Goal: Task Accomplishment & Management: Use online tool/utility

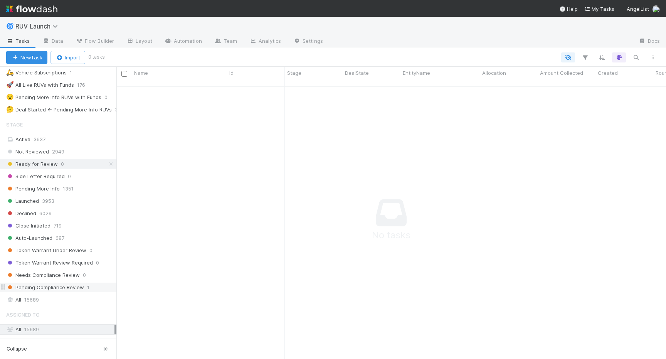
scroll to position [201, 0]
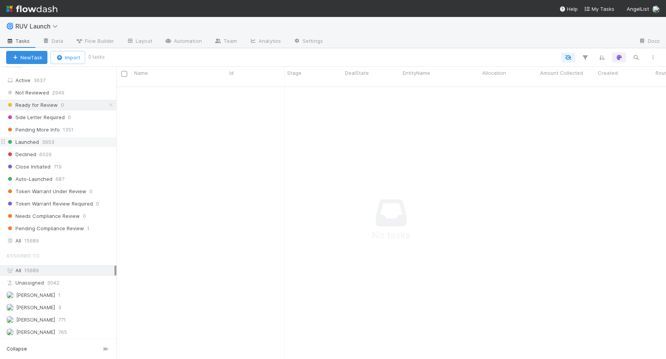
click at [32, 146] on span "Launched" at bounding box center [22, 142] width 33 height 10
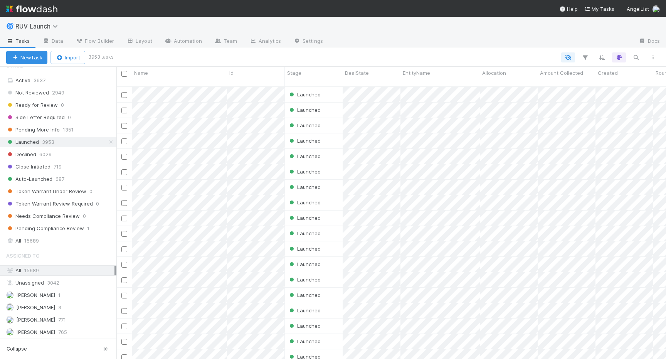
scroll to position [278, 550]
click at [62, 178] on span "687" at bounding box center [60, 179] width 9 height 10
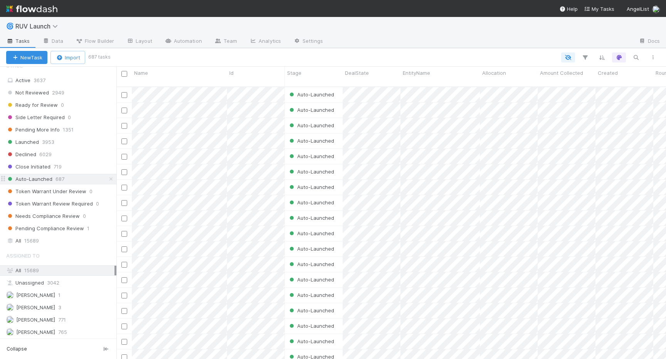
scroll to position [278, 550]
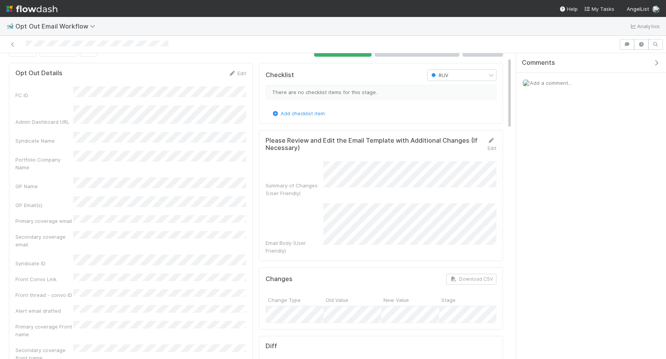
scroll to position [21, 0]
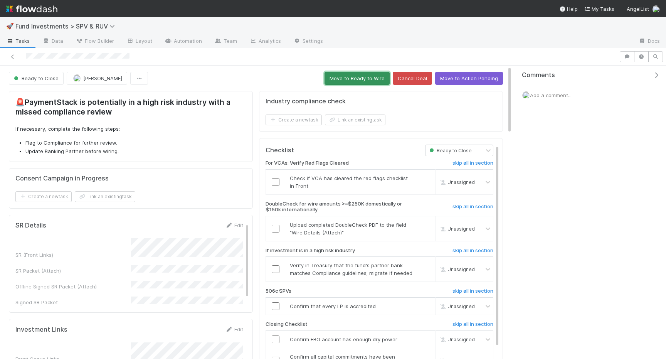
click at [330, 83] on button "Move to Ready to Wire" at bounding box center [357, 78] width 65 height 13
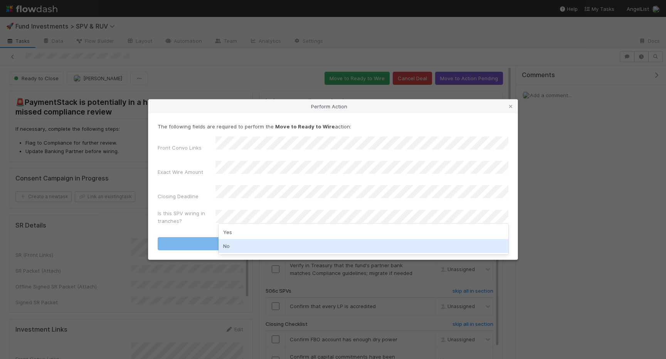
click at [250, 248] on div "No" at bounding box center [364, 246] width 290 height 14
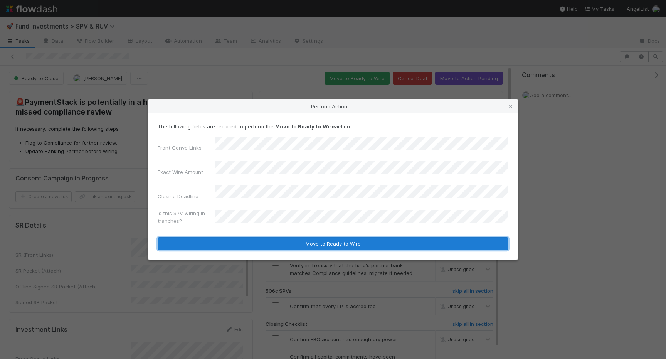
click at [245, 238] on button "Move to Ready to Wire" at bounding box center [333, 243] width 351 height 13
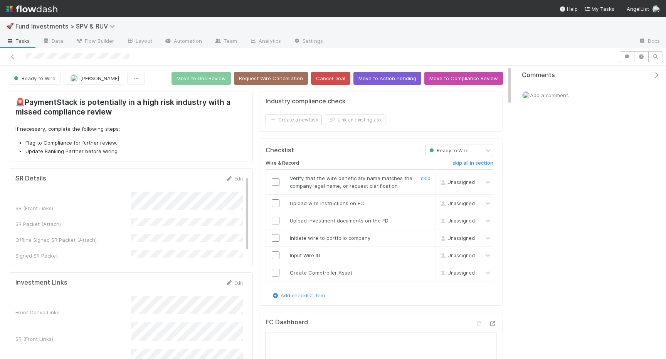
click at [272, 182] on input "checkbox" at bounding box center [276, 182] width 8 height 8
click at [277, 214] on td at bounding box center [275, 220] width 19 height 17
click at [276, 207] on td at bounding box center [275, 202] width 19 height 17
click at [276, 219] on input "checkbox" at bounding box center [276, 221] width 8 height 8
click at [276, 207] on td at bounding box center [275, 202] width 19 height 17
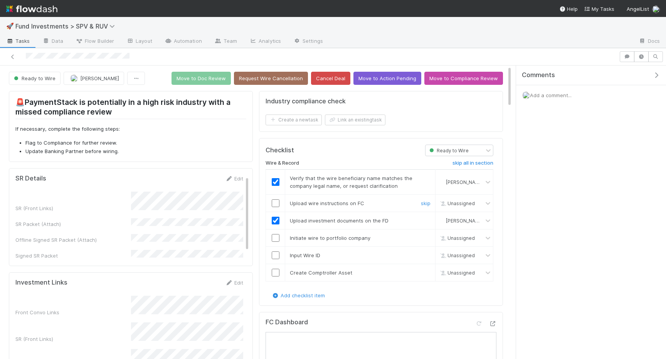
click at [276, 205] on input "checkbox" at bounding box center [276, 203] width 8 height 8
click at [277, 204] on input "checkbox" at bounding box center [276, 203] width 8 height 8
click at [274, 238] on input "checkbox" at bounding box center [276, 238] width 8 height 8
click at [276, 249] on td at bounding box center [275, 254] width 19 height 17
click at [276, 258] on input "checkbox" at bounding box center [276, 255] width 8 height 8
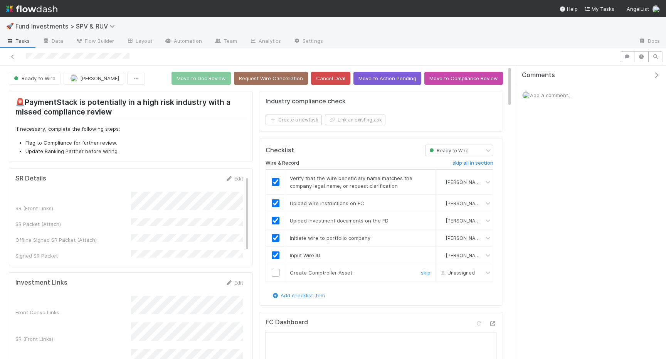
click at [276, 278] on td at bounding box center [275, 272] width 19 height 17
click at [276, 274] on input "checkbox" at bounding box center [276, 273] width 8 height 8
click at [210, 79] on button "Move to Doc Review" at bounding box center [201, 78] width 59 height 13
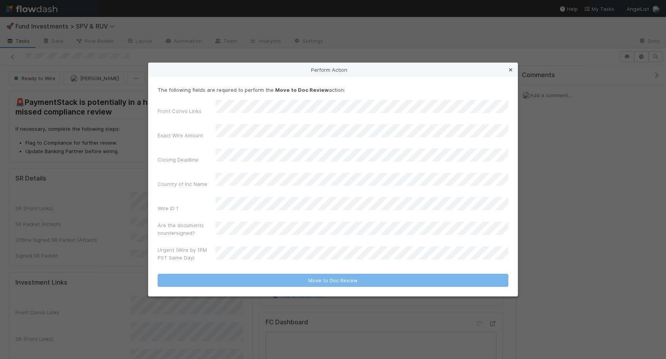
click at [511, 72] on icon at bounding box center [511, 69] width 8 height 5
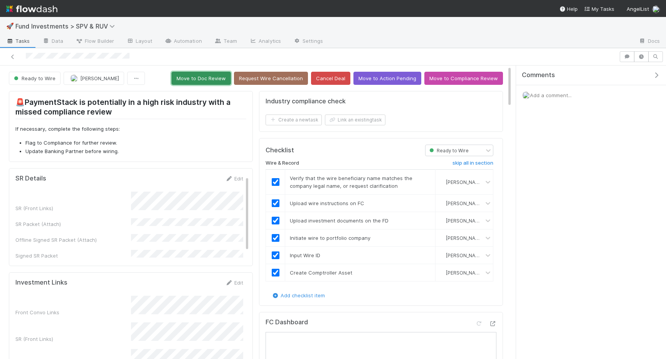
click at [215, 76] on button "Move to Doc Review" at bounding box center [201, 78] width 59 height 13
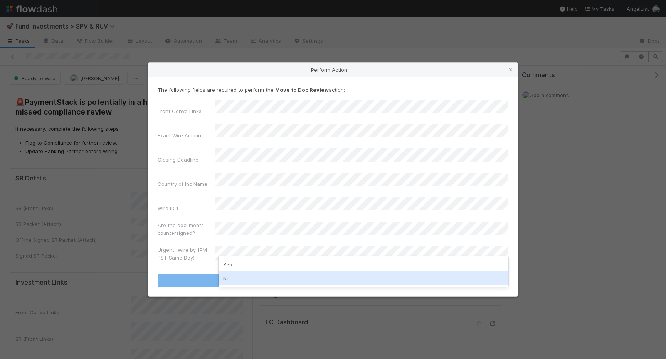
click at [234, 278] on div "No" at bounding box center [364, 278] width 290 height 14
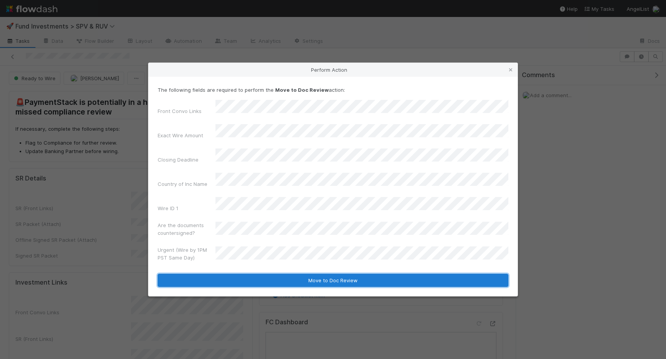
click at [221, 274] on button "Move to Doc Review" at bounding box center [333, 280] width 351 height 13
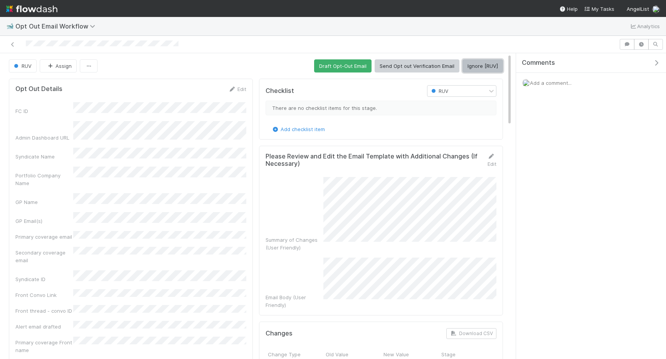
click at [494, 70] on button "Ignore [RUV]" at bounding box center [483, 65] width 40 height 13
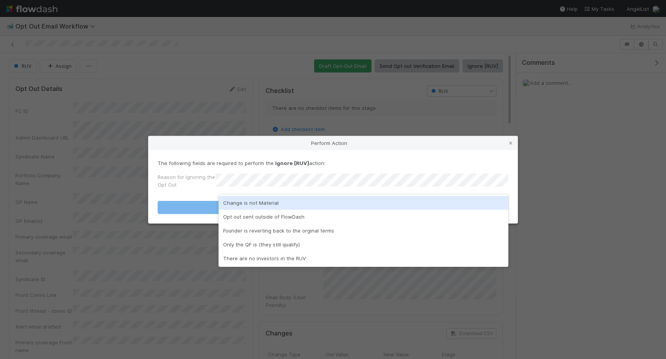
click at [280, 199] on div "Change is not Material" at bounding box center [364, 203] width 290 height 14
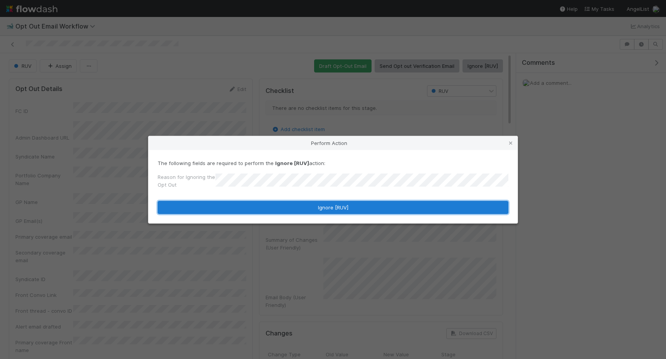
click at [283, 204] on button "Ignore [RUV]" at bounding box center [333, 207] width 351 height 13
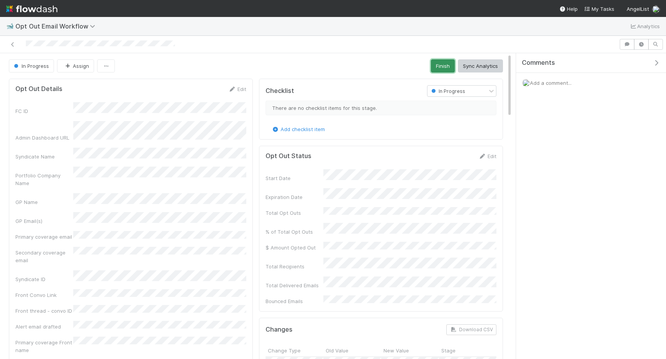
click at [448, 66] on button "Finish" at bounding box center [443, 65] width 24 height 13
